Goal: Transaction & Acquisition: Purchase product/service

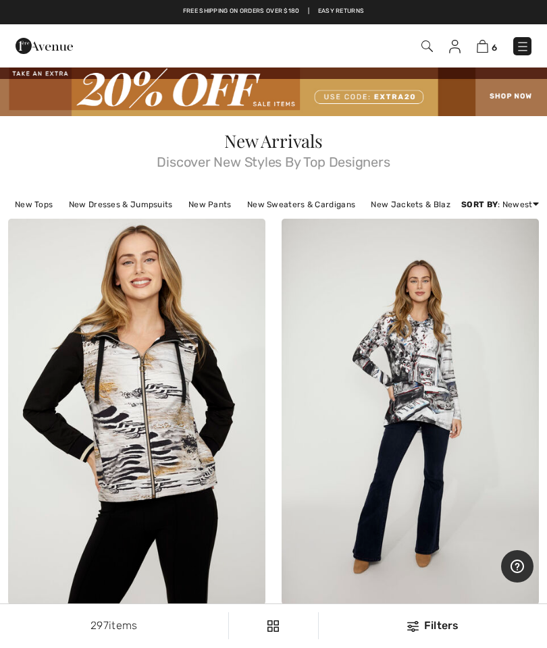
click at [520, 50] on img at bounding box center [522, 46] width 13 height 13
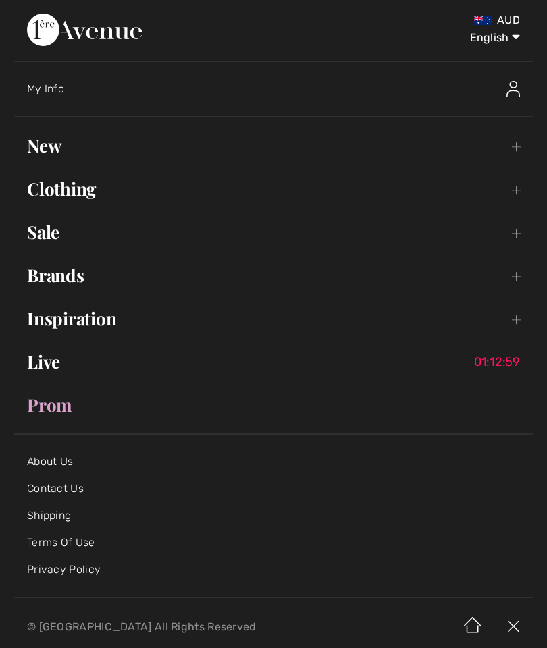
click at [518, 244] on link "Sale Toggle submenu" at bounding box center [273, 232] width 520 height 30
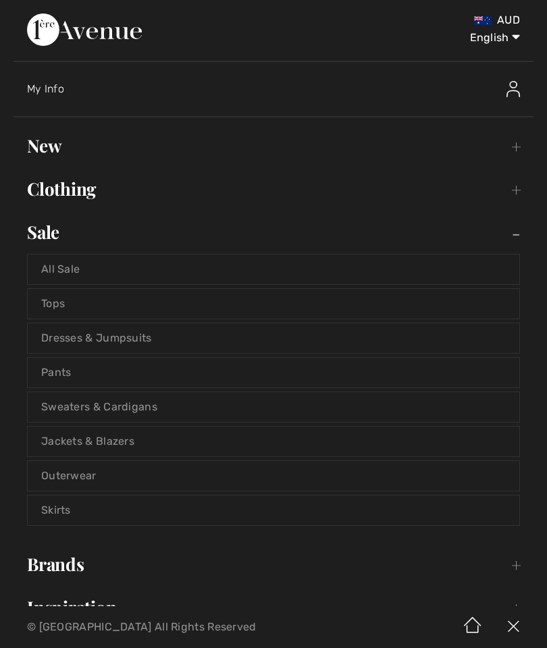
click at [130, 344] on link "Dresses & Jumpsuits" at bounding box center [273, 338] width 491 height 30
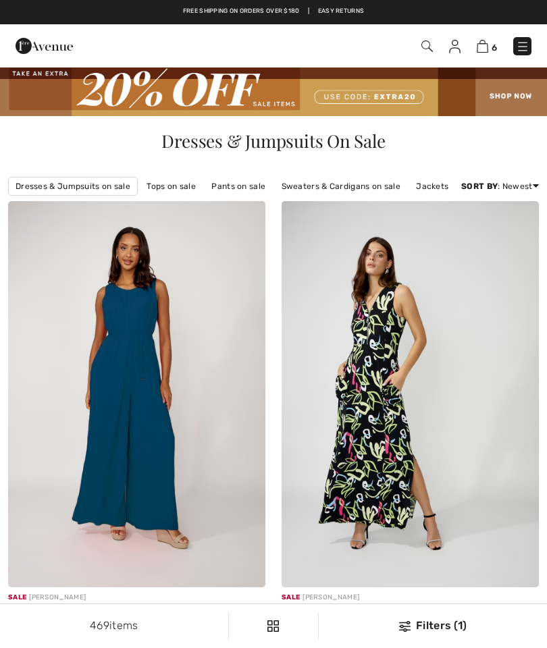
checkbox input "true"
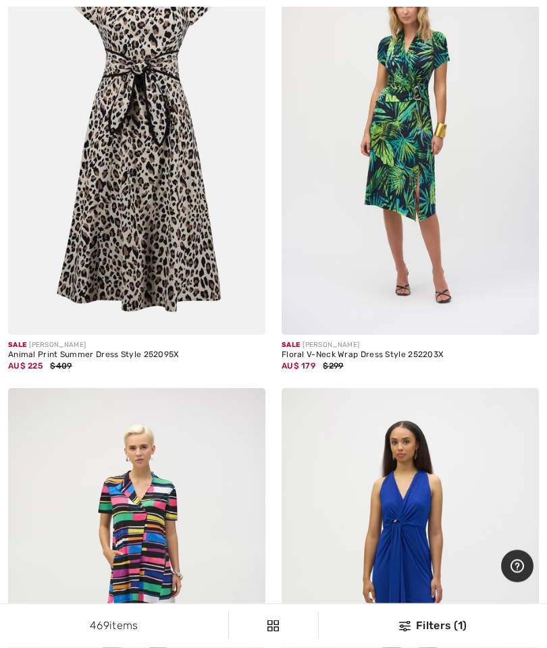
scroll to position [4034, 0]
